Goal: Find specific page/section: Find specific page/section

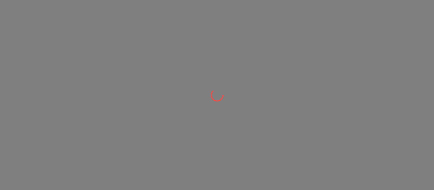
click at [228, 61] on div at bounding box center [217, 95] width 434 height 190
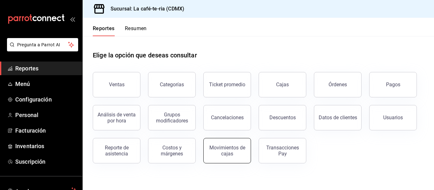
click at [244, 149] on div "Movimientos de cajas" at bounding box center [227, 151] width 39 height 12
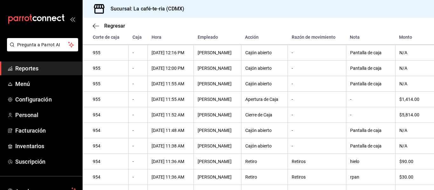
scroll to position [253, 0]
click at [326, 149] on th "-" at bounding box center [317, 147] width 58 height 16
